Goal: Transaction & Acquisition: Purchase product/service

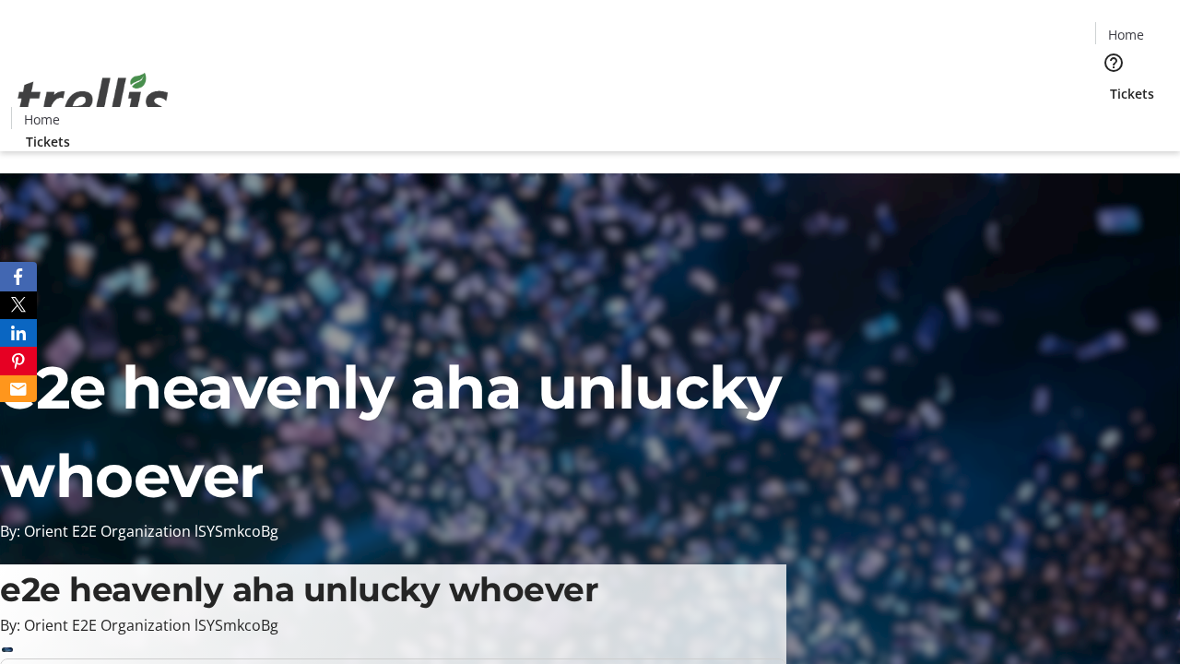
click at [1110, 84] on span "Tickets" at bounding box center [1132, 93] width 44 height 19
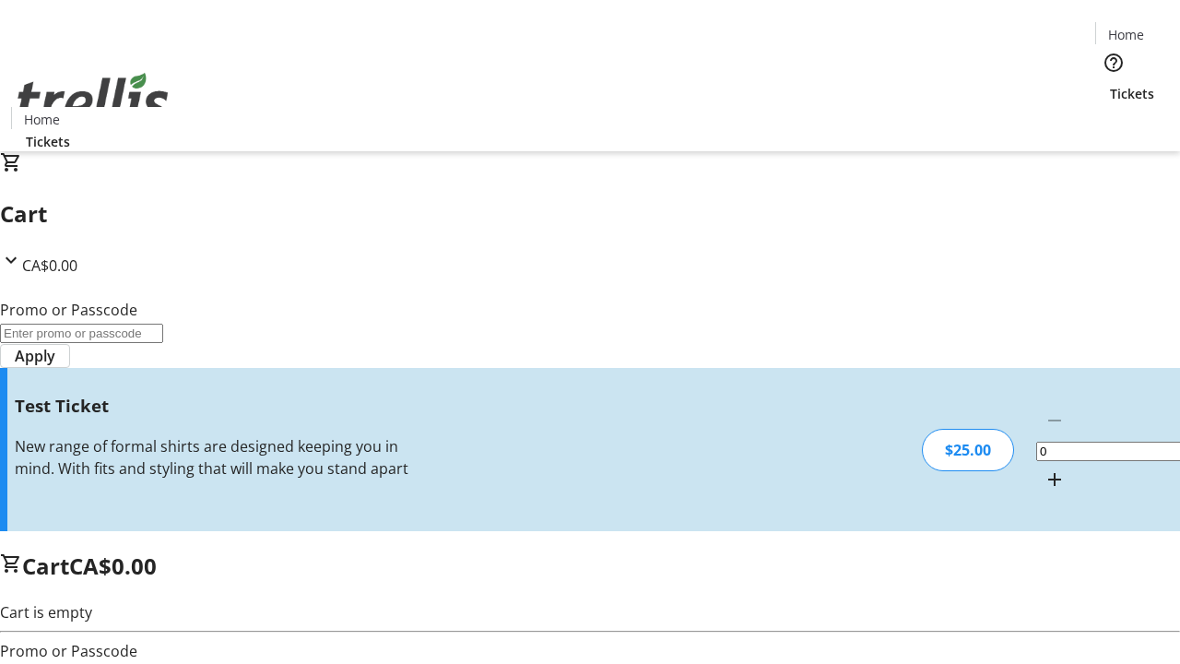
click at [1044, 469] on mat-icon "Increment by one" at bounding box center [1055, 480] width 22 height 22
type input "1"
